Goal: Transaction & Acquisition: Download file/media

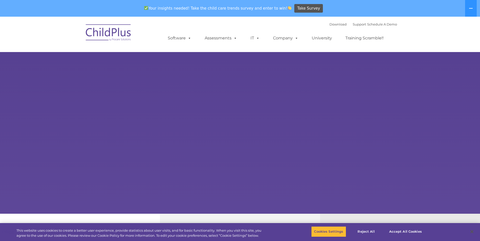
select select "MEDIUM"
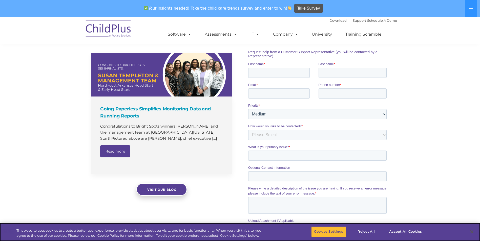
scroll to position [318, 0]
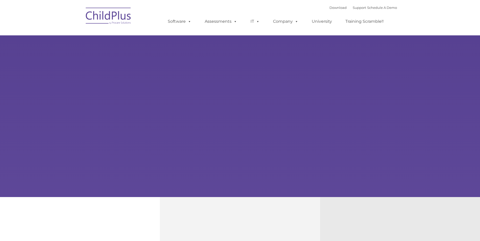
type input ""
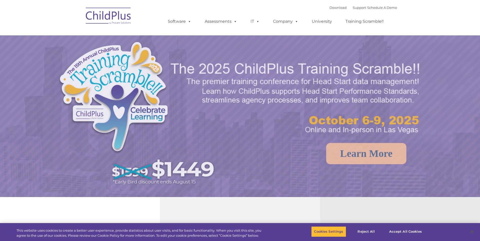
select select "MEDIUM"
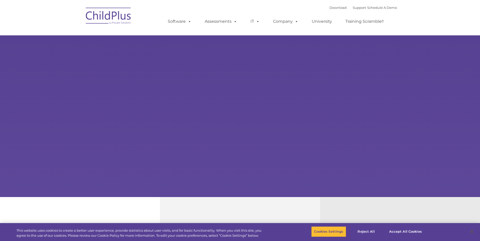
type input ""
select select "MEDIUM"
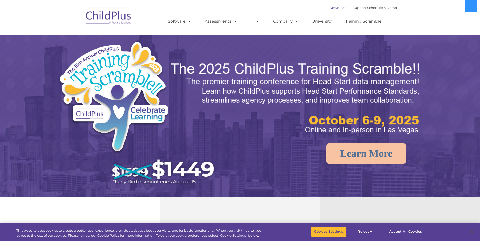
click at [333, 7] on link "Download" at bounding box center [337, 8] width 17 height 4
